Goal: Check status: Check status

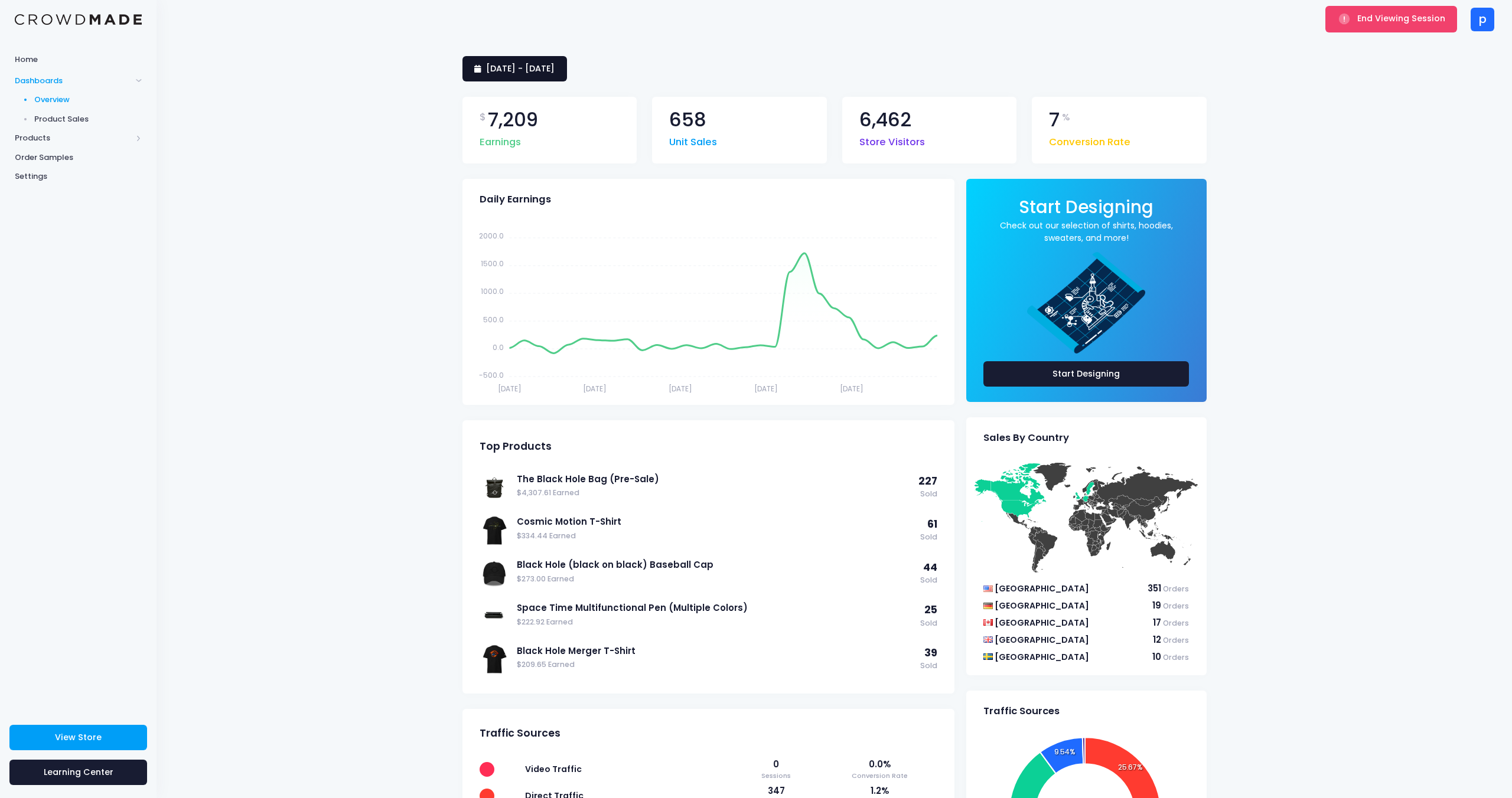
click at [523, 72] on span "13 September 2025 - 12 October 2025" at bounding box center [520, 68] width 69 height 12
click at [504, 192] on li "Last Month" at bounding box center [514, 197] width 103 height 20
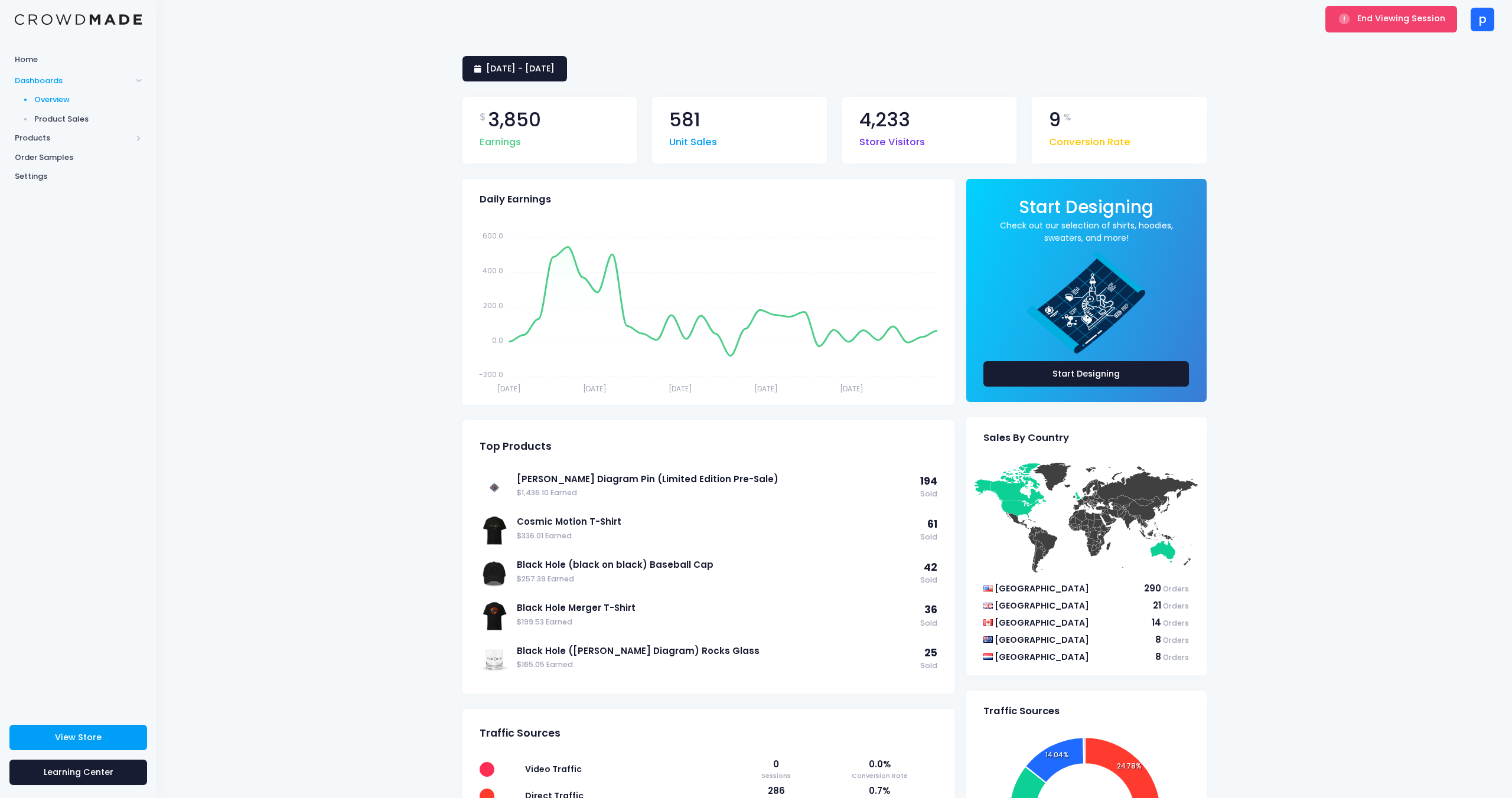
scroll to position [6, 0]
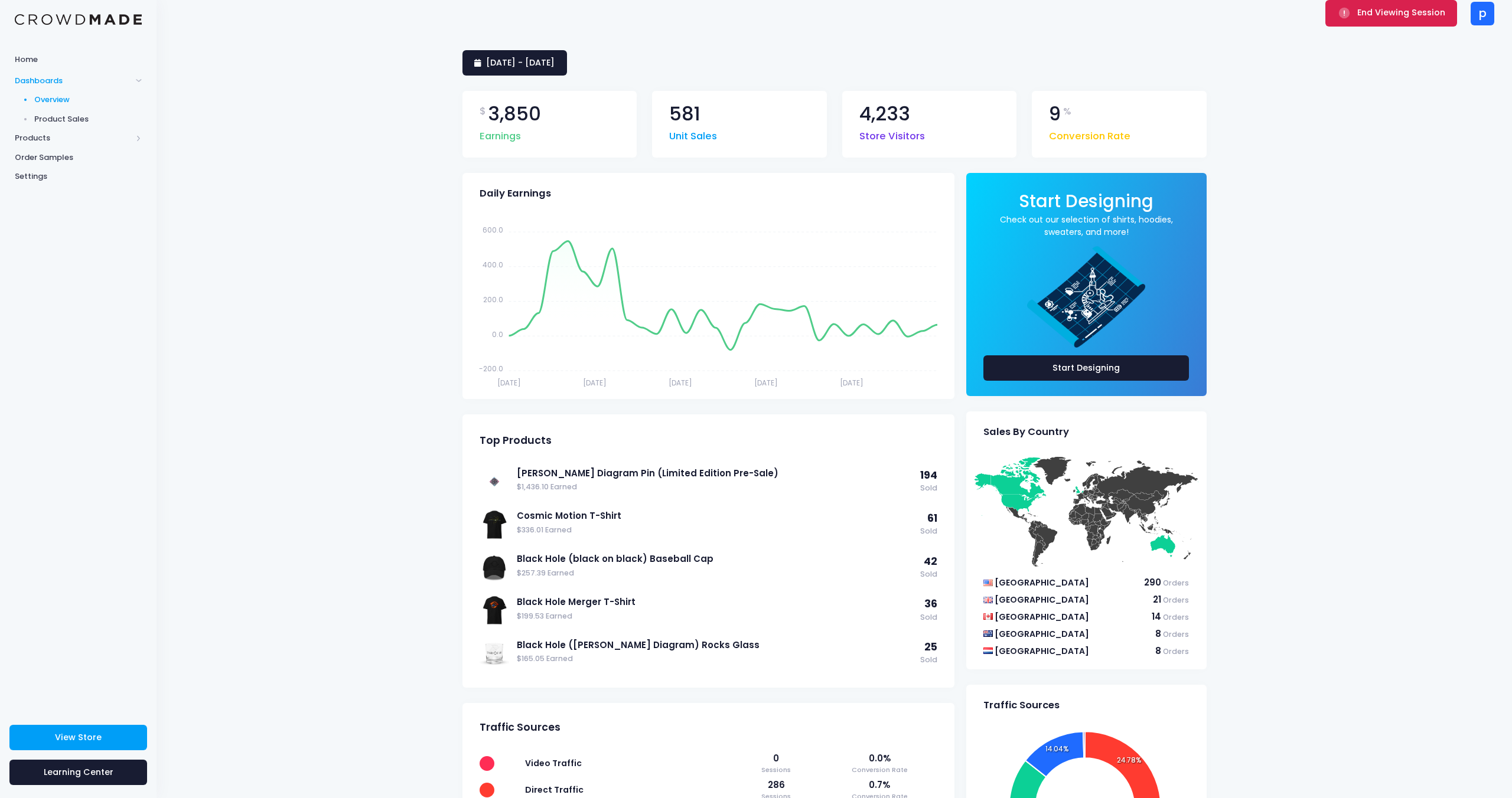
click at [1418, 20] on button "End Viewing Session" at bounding box center [1391, 13] width 132 height 26
